Goal: Task Accomplishment & Management: Manage account settings

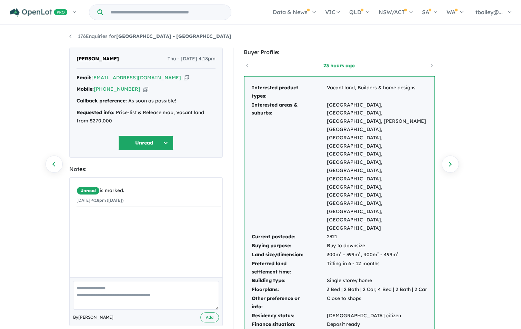
click at [165, 144] on button "Unread" at bounding box center [145, 142] width 55 height 15
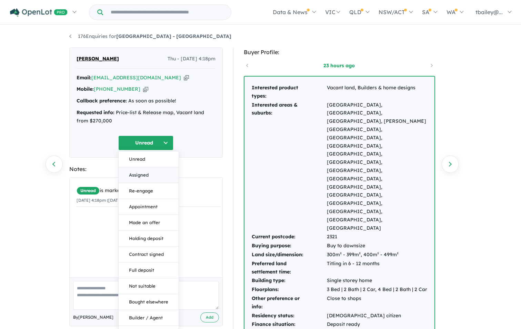
click at [142, 173] on button "Assigned" at bounding box center [149, 175] width 60 height 16
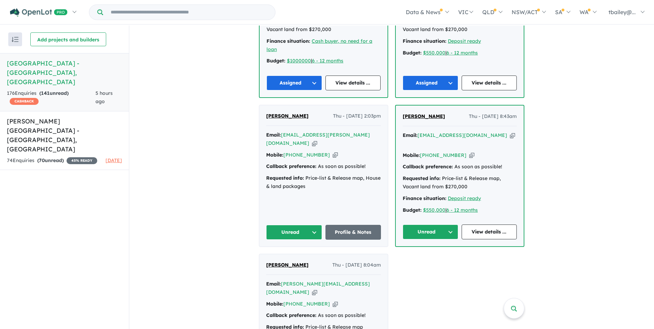
scroll to position [379, 0]
click at [448, 224] on button "Unread" at bounding box center [430, 231] width 55 height 15
click at [418, 256] on button "Assigned" at bounding box center [433, 264] width 60 height 16
click at [310, 224] on button "Unread" at bounding box center [294, 231] width 56 height 15
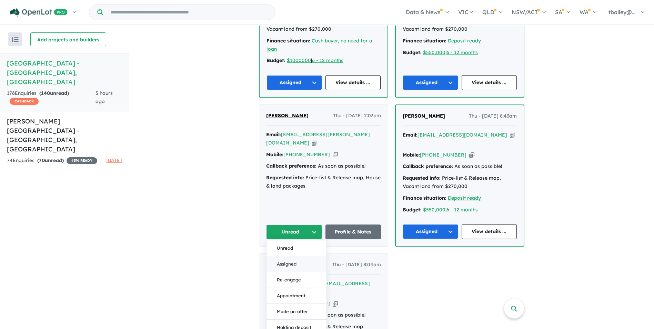
click at [285, 256] on button "Assigned" at bounding box center [296, 264] width 60 height 16
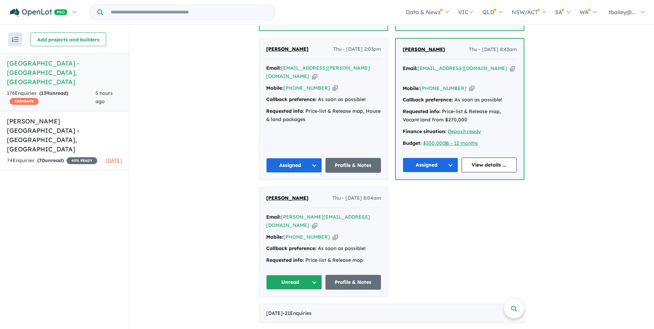
scroll to position [448, 0]
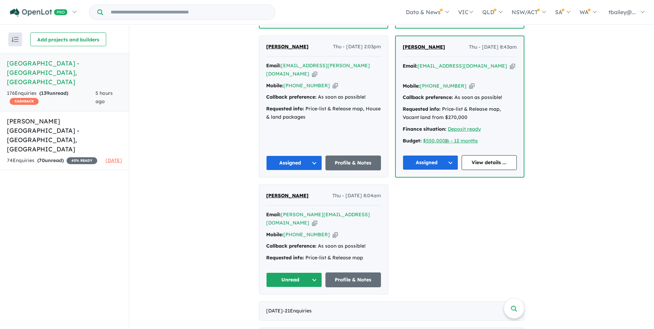
click at [312, 272] on button "Unread" at bounding box center [294, 279] width 56 height 15
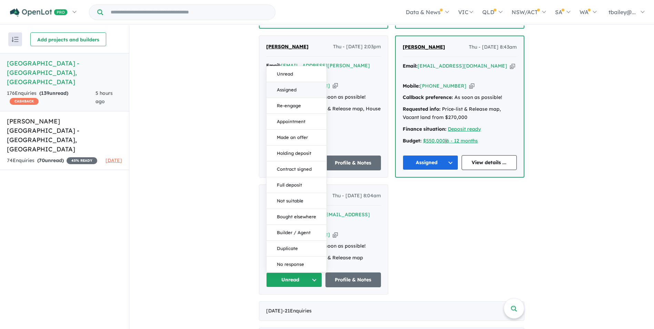
click at [277, 82] on button "Assigned" at bounding box center [296, 90] width 60 height 16
